Goal: Information Seeking & Learning: Get advice/opinions

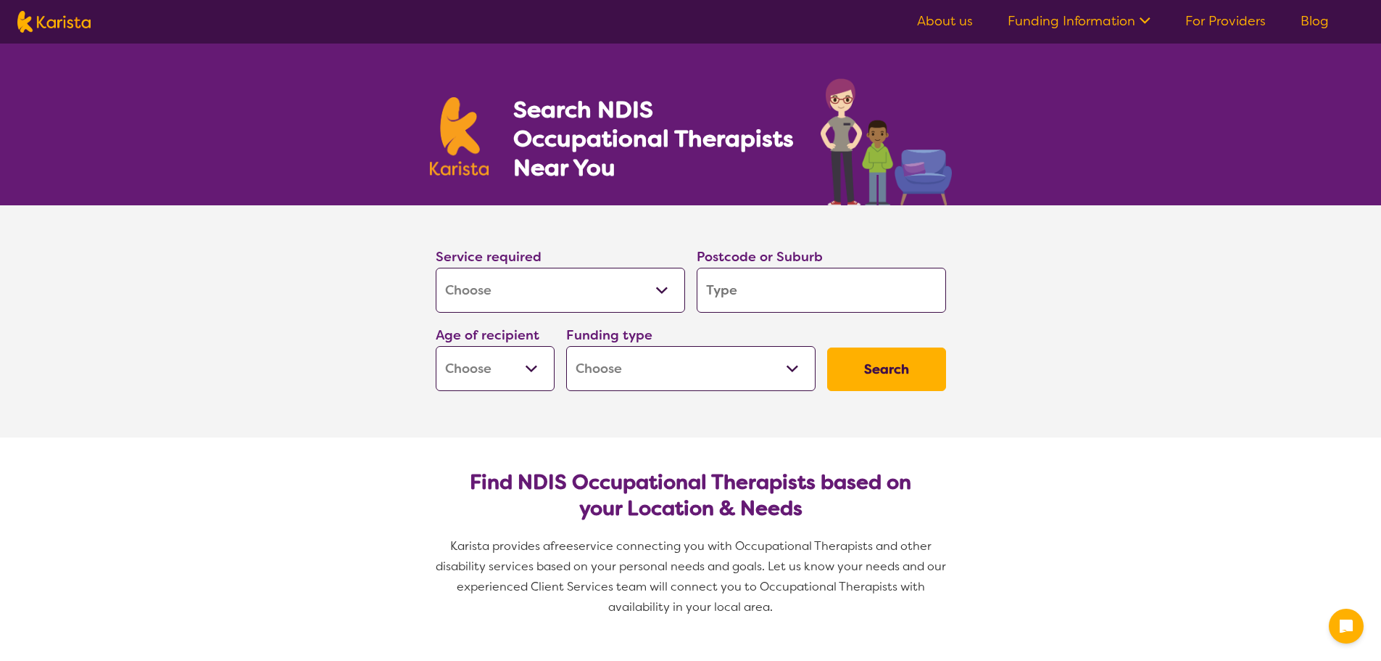
select select "[MEDICAL_DATA]"
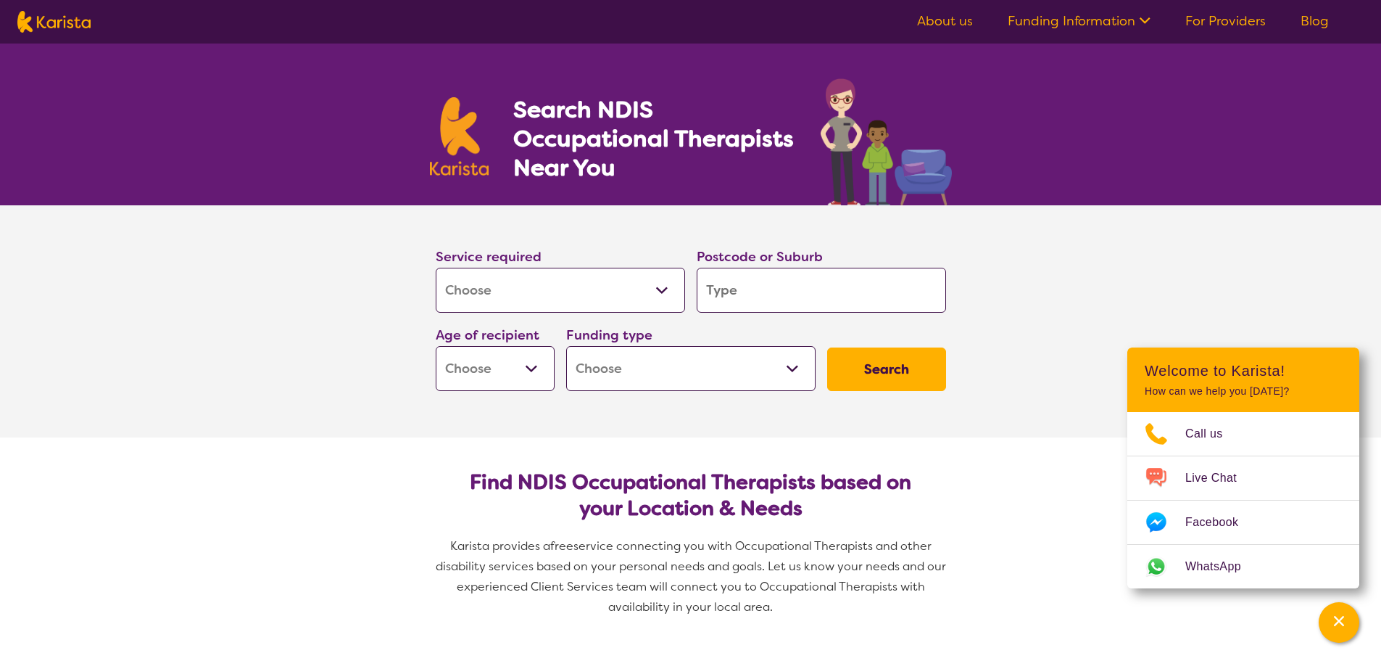
click at [711, 292] on input "search" at bounding box center [821, 290] width 249 height 45
type input "2"
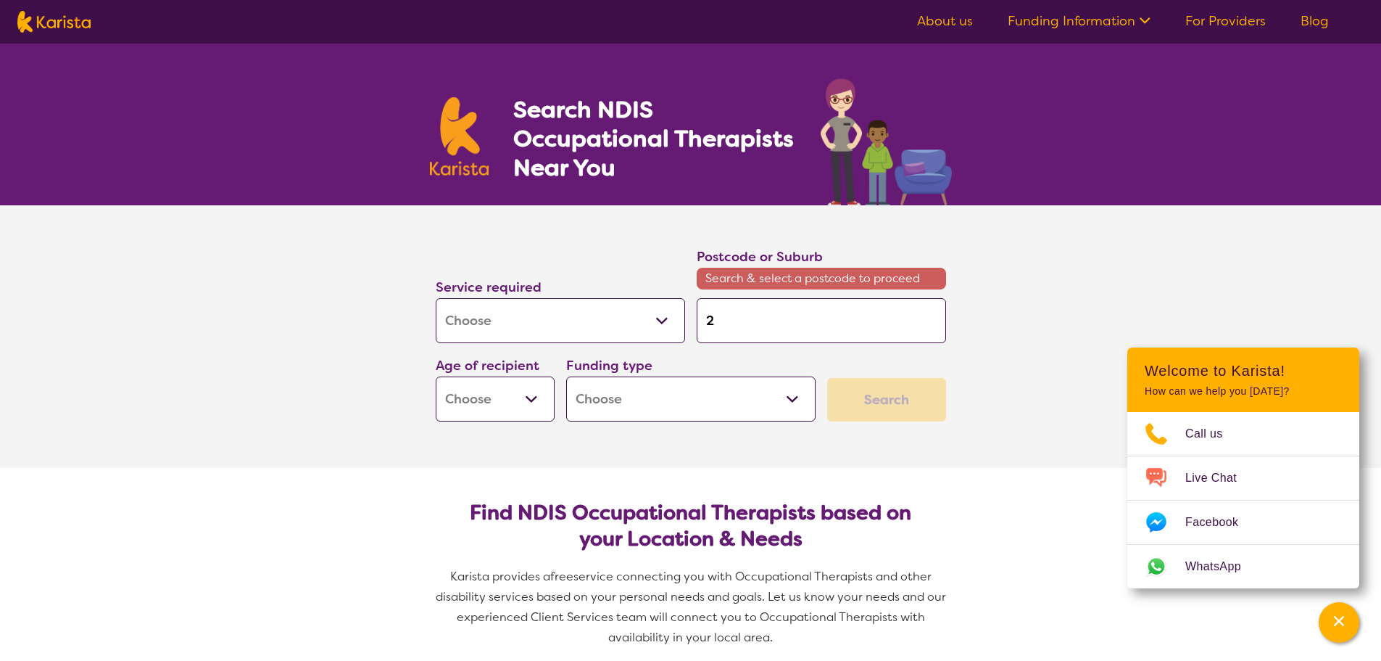
type input "20"
type input "203"
type input "2030"
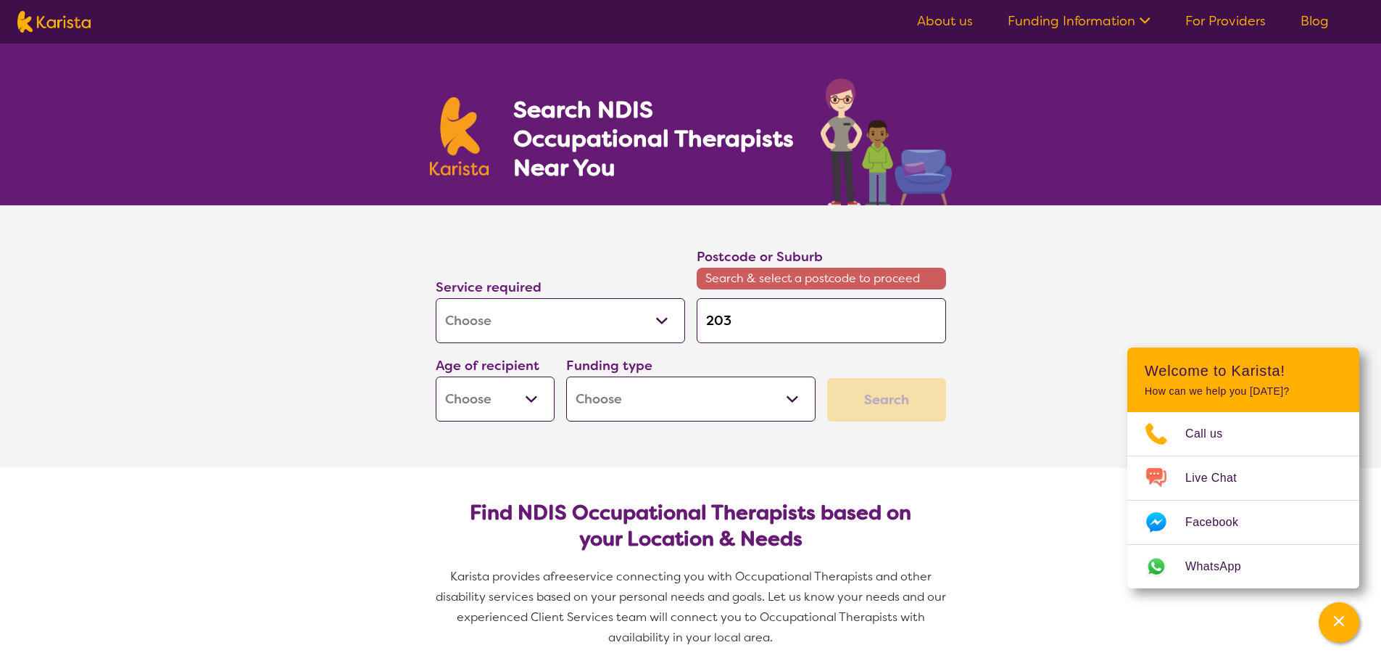
type input "2030"
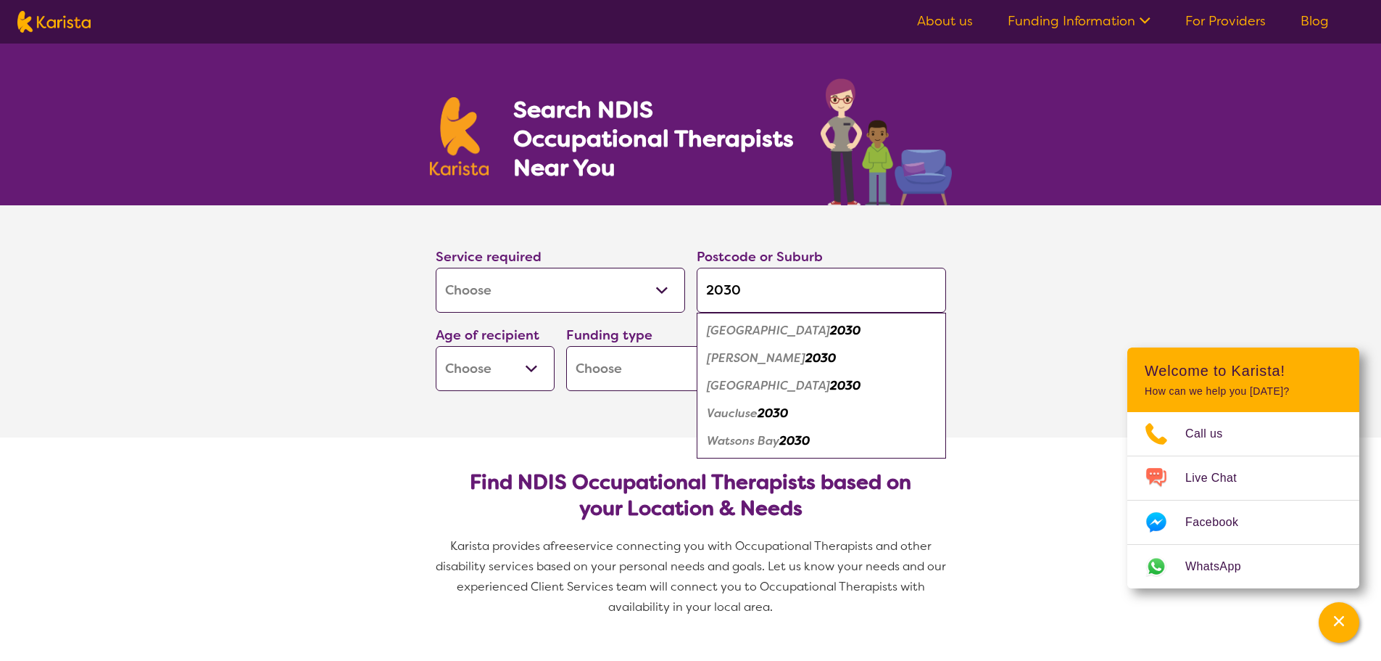
type input "2030"
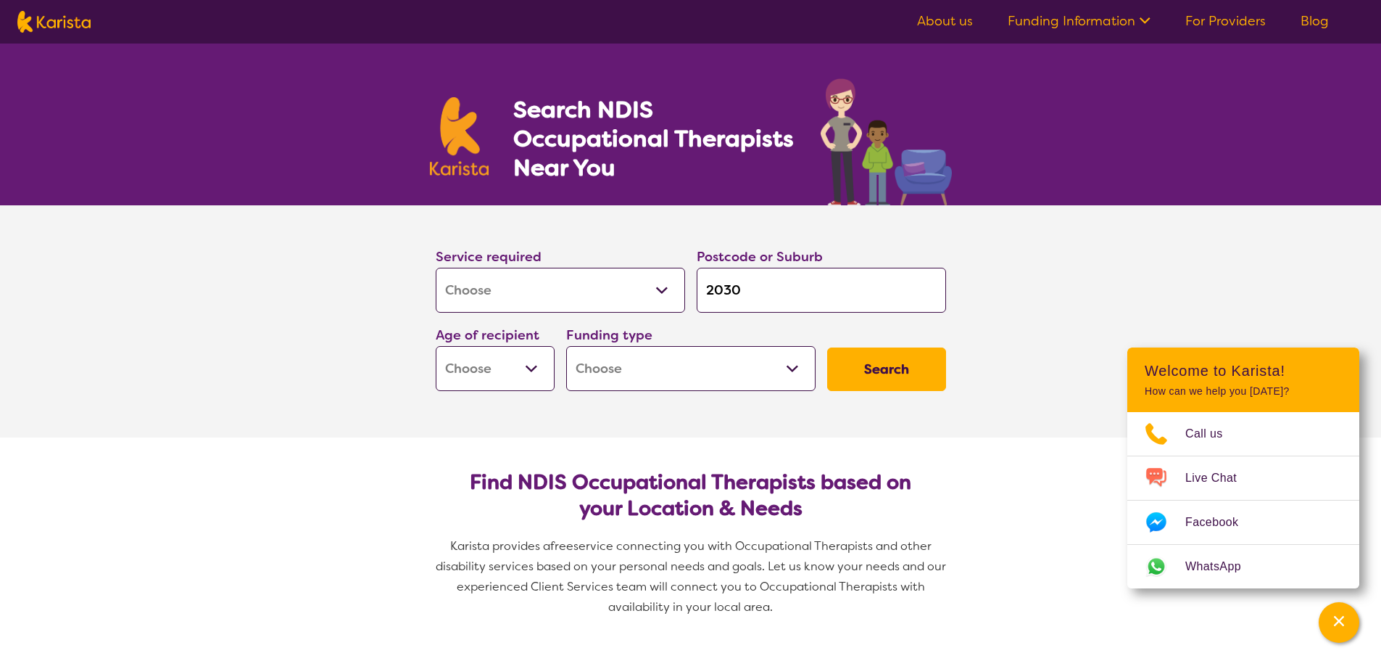
click at [527, 363] on select "Early Childhood - 0 to 9 Child - 10 to 11 Adolescent - 12 to 17 Adult - 18 to 6…" at bounding box center [495, 368] width 119 height 45
select select "AD"
click at [436, 346] on select "Early Childhood - 0 to 9 Child - 10 to 11 Adolescent - 12 to 17 Adult - 18 to 6…" at bounding box center [495, 368] width 119 height 45
select select "AD"
click at [788, 360] on select "Home Care Package (HCP) National Disability Insurance Scheme (NDIS) I don't know" at bounding box center [690, 368] width 249 height 45
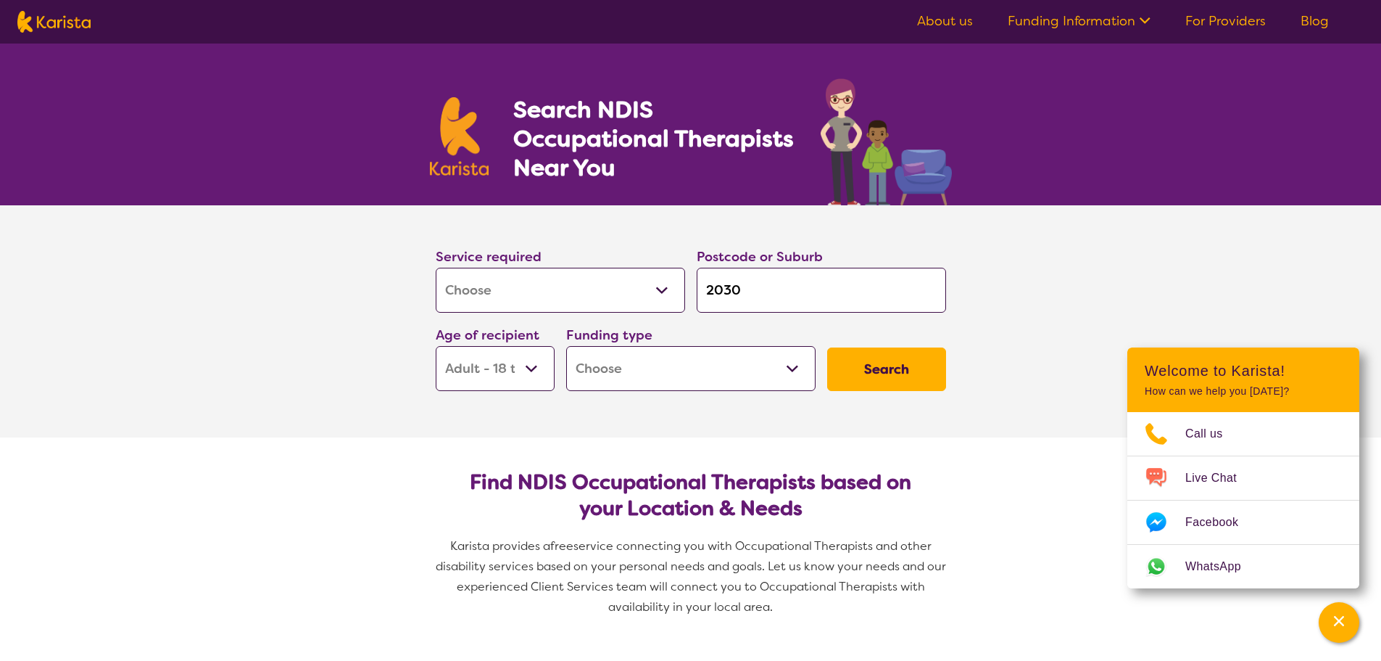
select select "NDIS"
click at [566, 346] on select "Home Care Package (HCP) National Disability Insurance Scheme (NDIS) I don't know" at bounding box center [690, 368] width 249 height 45
select select "NDIS"
click at [848, 375] on button "Search" at bounding box center [886, 369] width 119 height 44
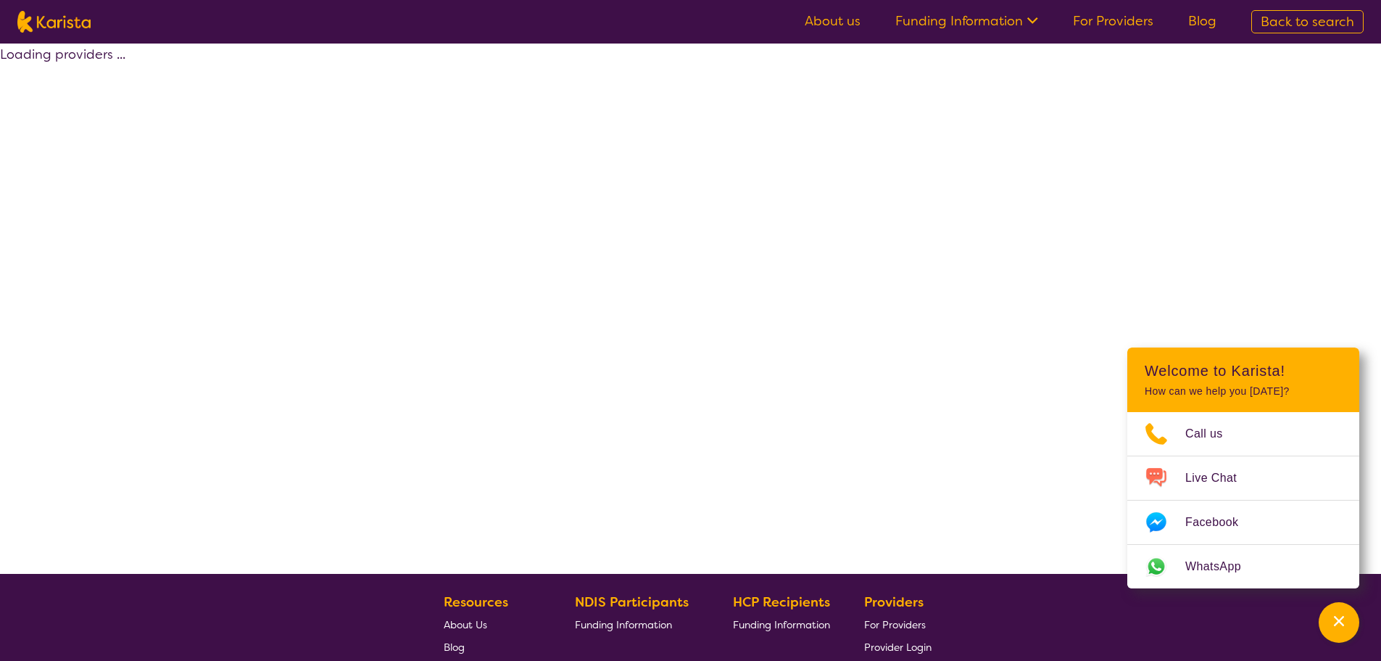
select select "by_score"
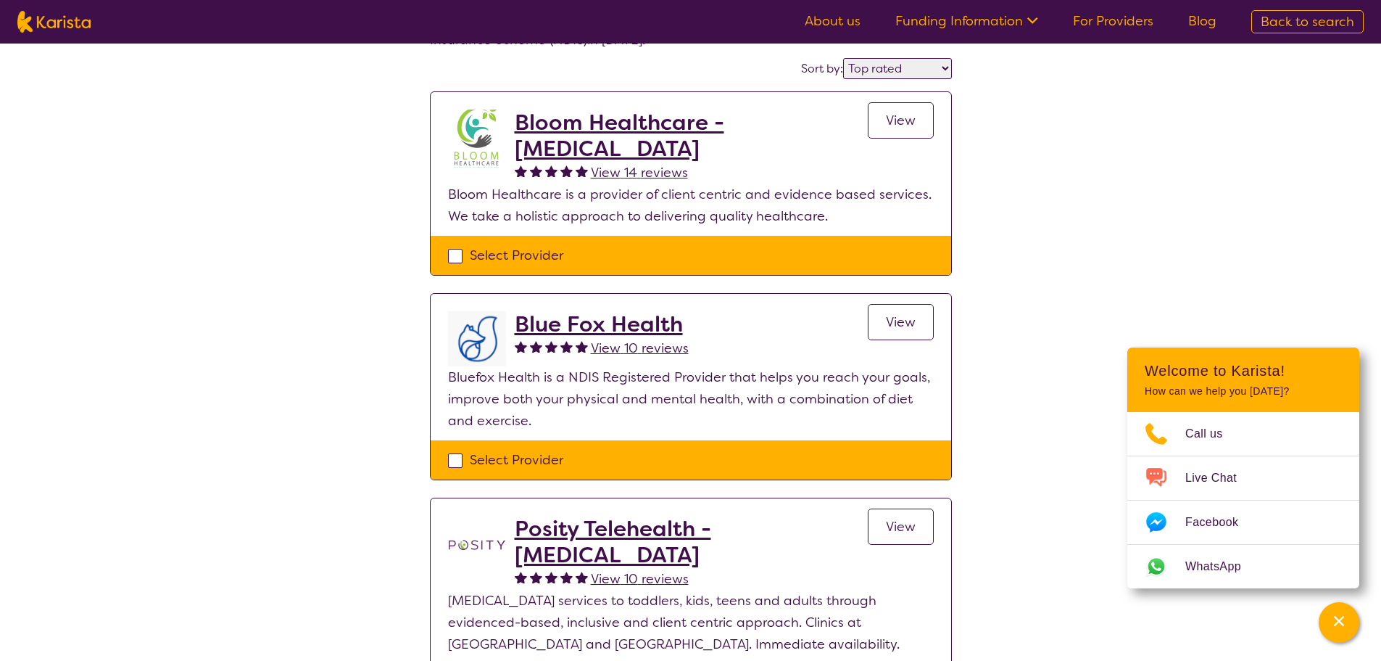
scroll to position [88, 0]
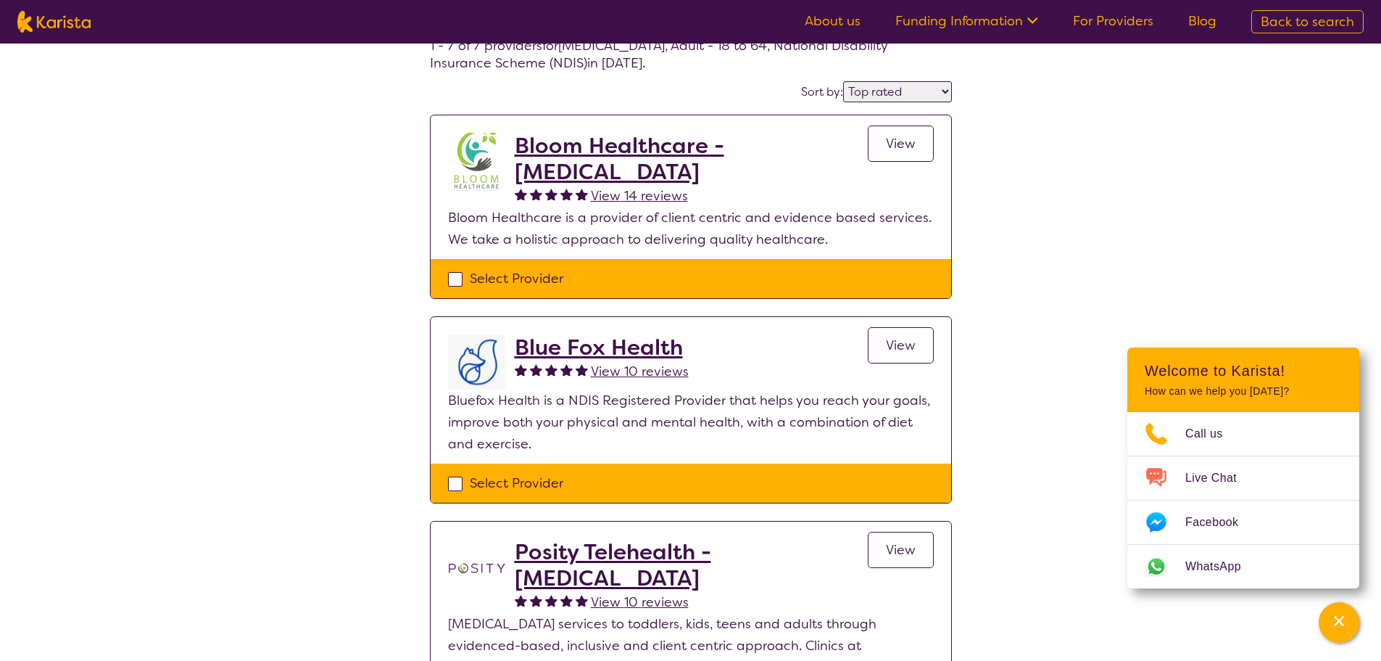
click at [634, 190] on span "View 14 reviews" at bounding box center [639, 195] width 97 height 17
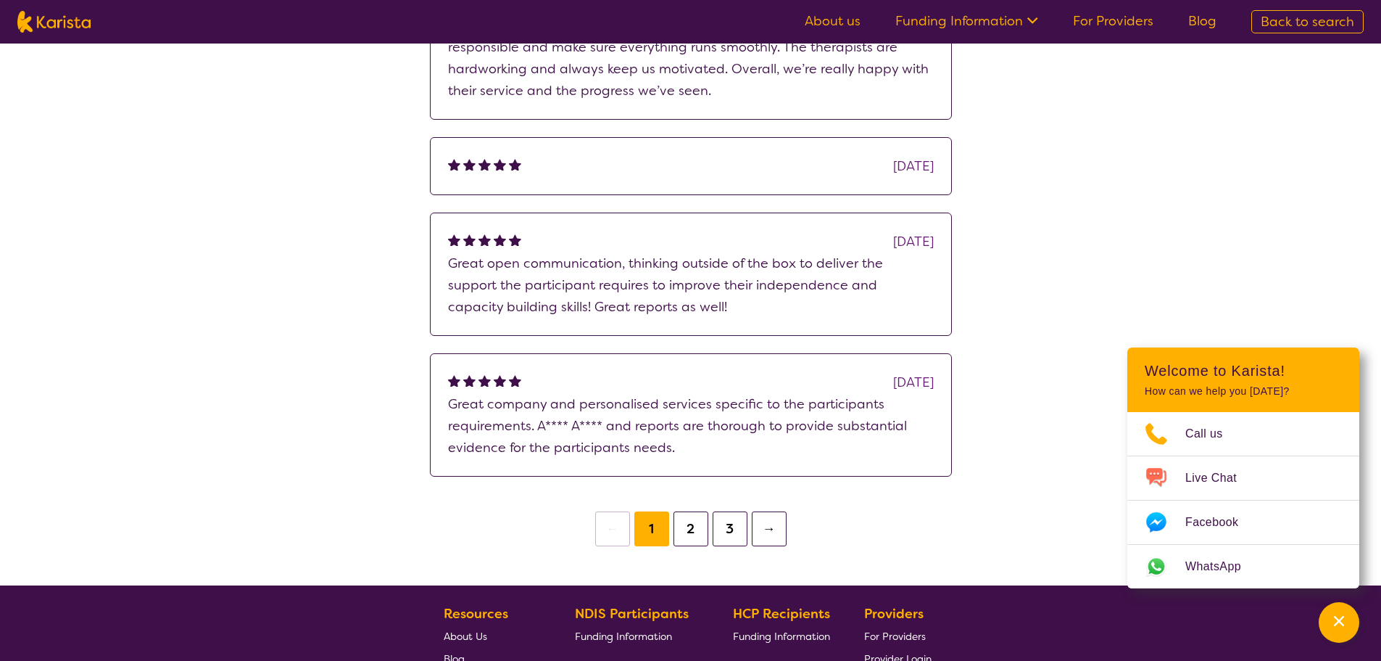
scroll to position [492, 0]
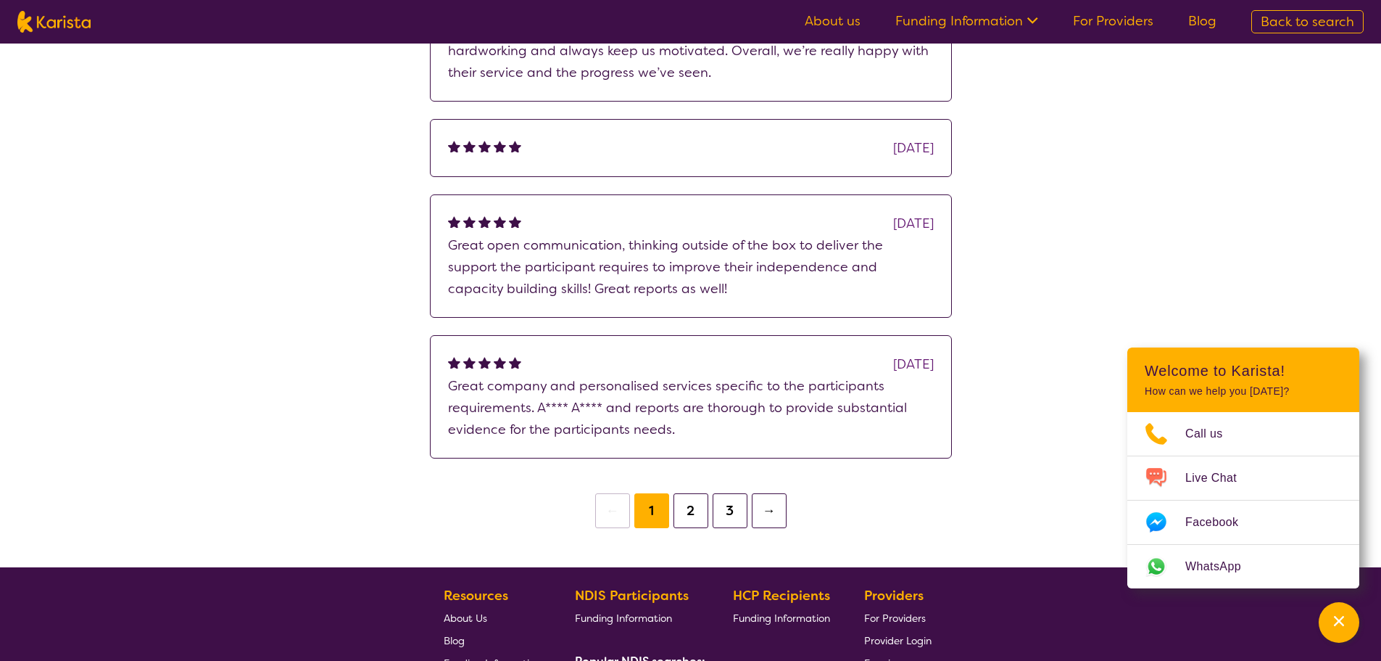
click at [687, 528] on button "2" at bounding box center [691, 510] width 35 height 35
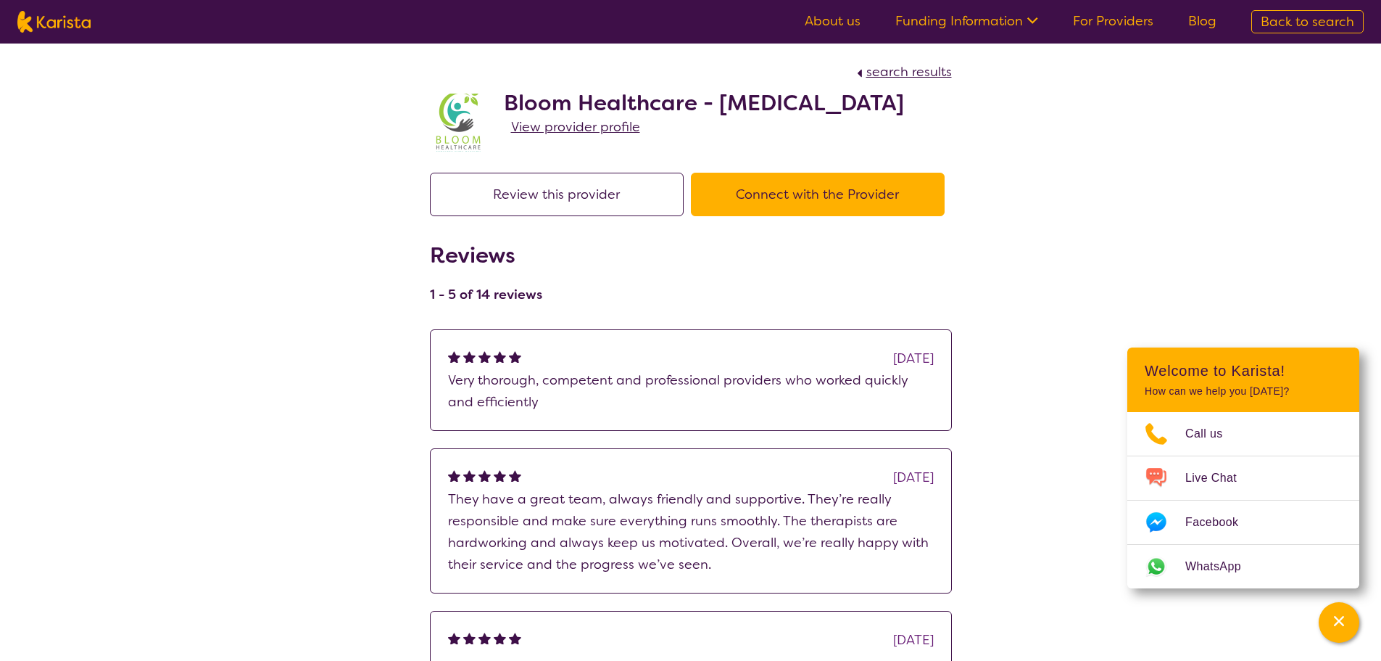
select select "by_score"
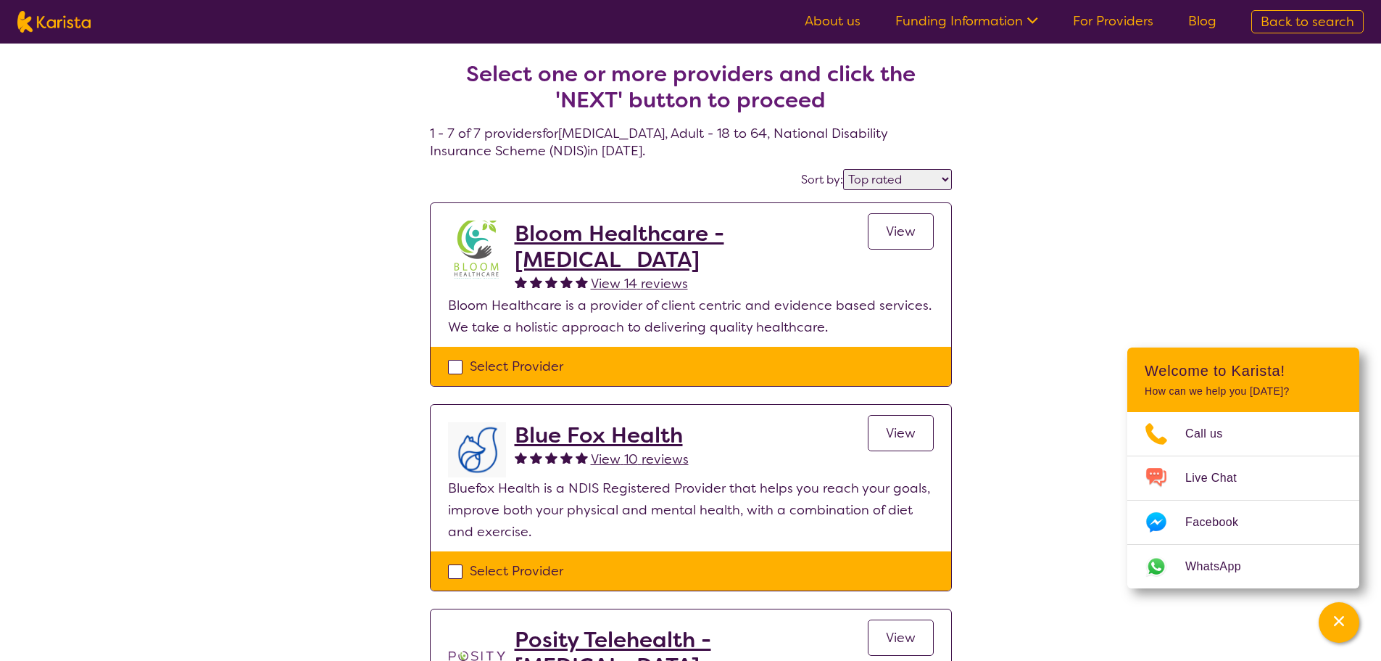
scroll to position [88, 0]
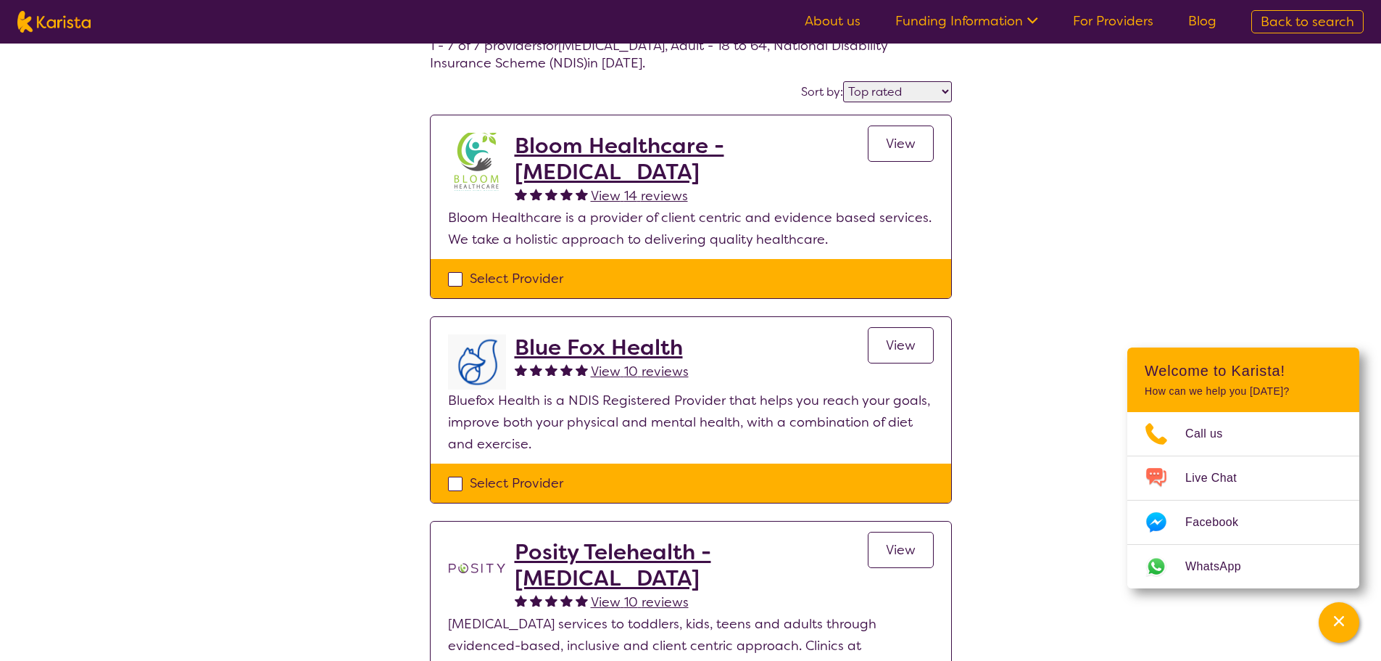
click at [621, 349] on h2 "Blue Fox Health" at bounding box center [602, 347] width 174 height 26
